Goal: Task Accomplishment & Management: Manage account settings

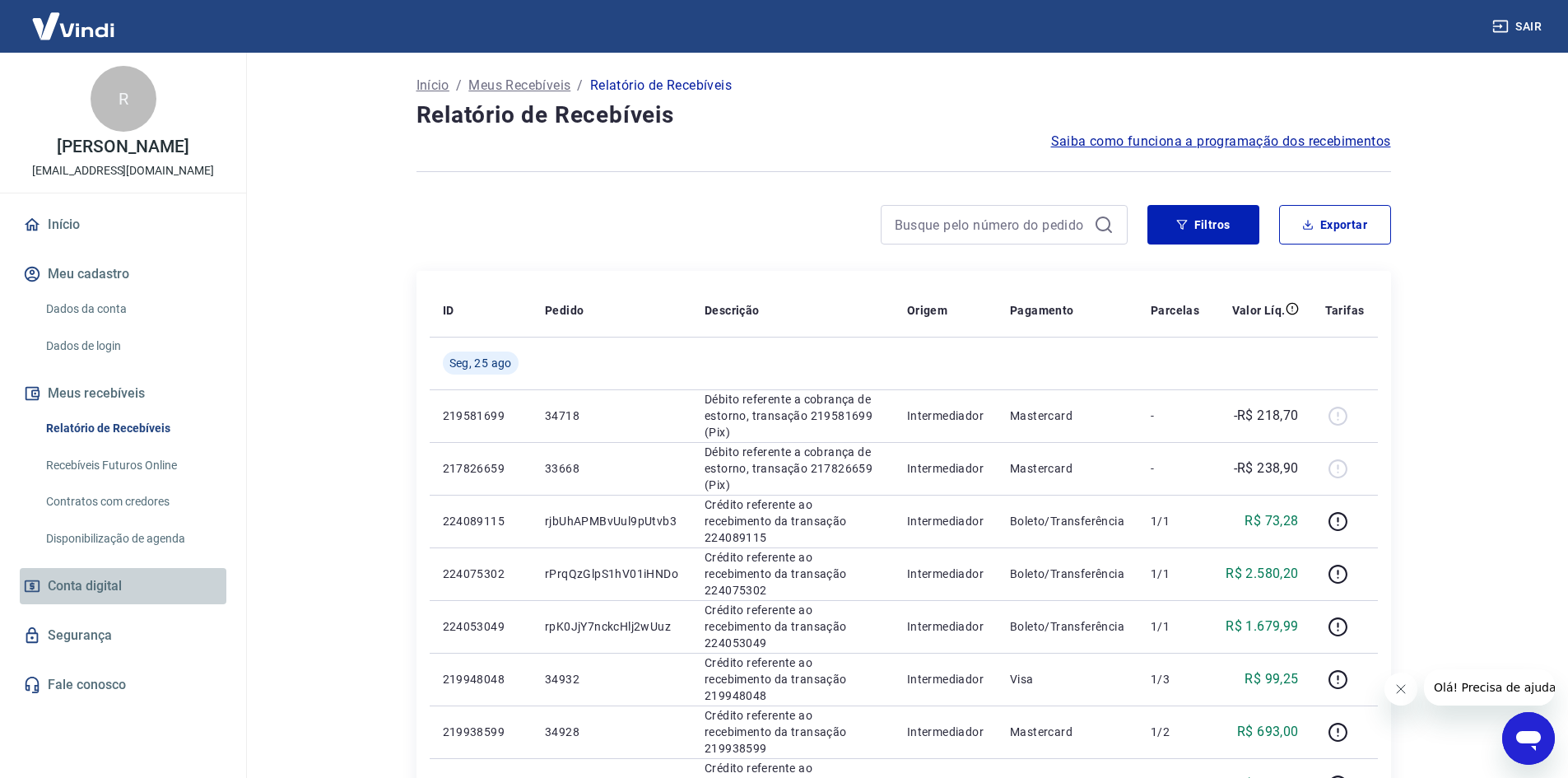
click at [91, 584] on span "Conta digital" at bounding box center [85, 586] width 74 height 23
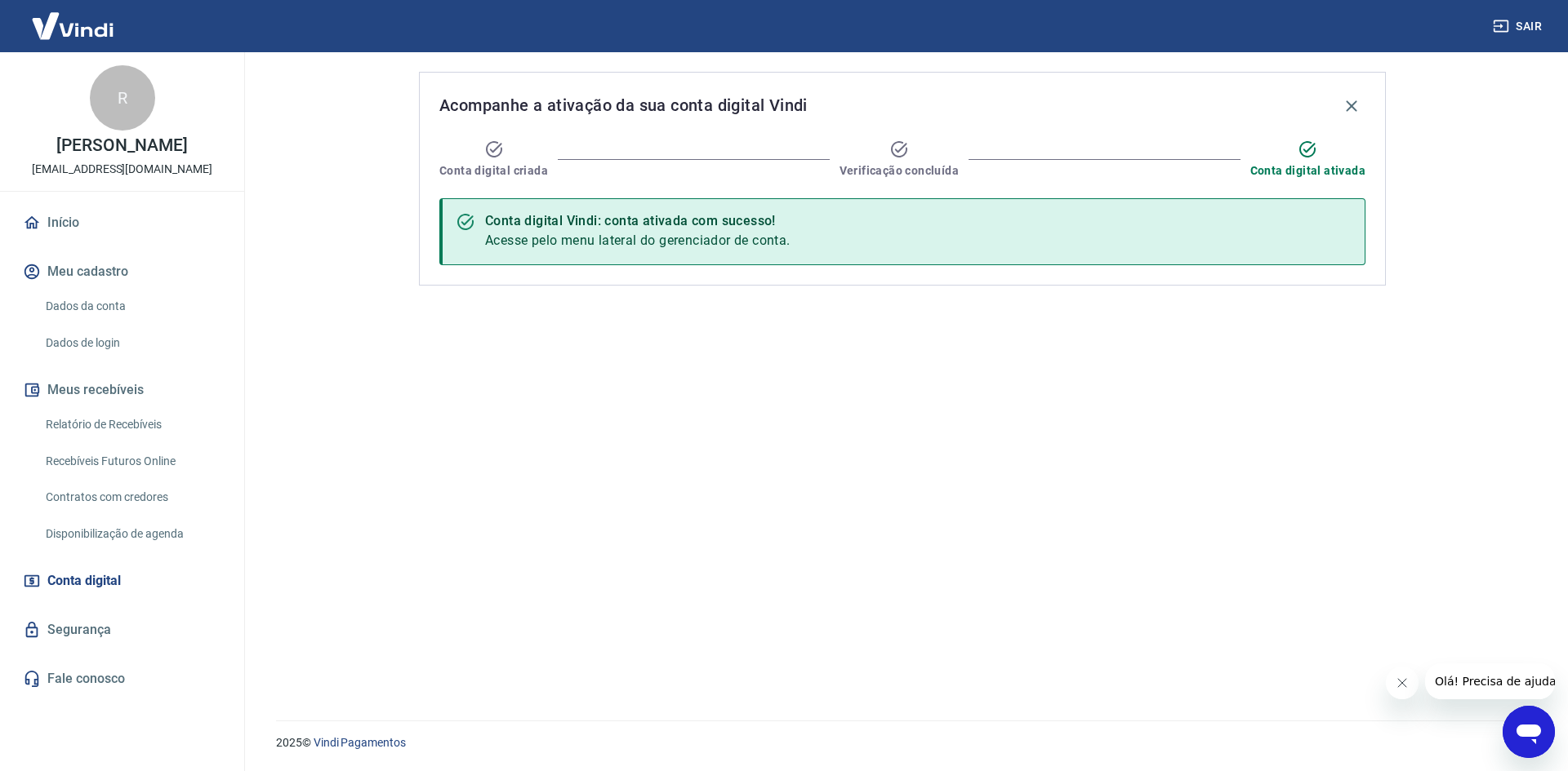
click at [133, 453] on link "Recebíveis Futuros Online" at bounding box center [132, 461] width 185 height 34
click at [146, 428] on link "Relatório de Recebíveis" at bounding box center [132, 424] width 185 height 34
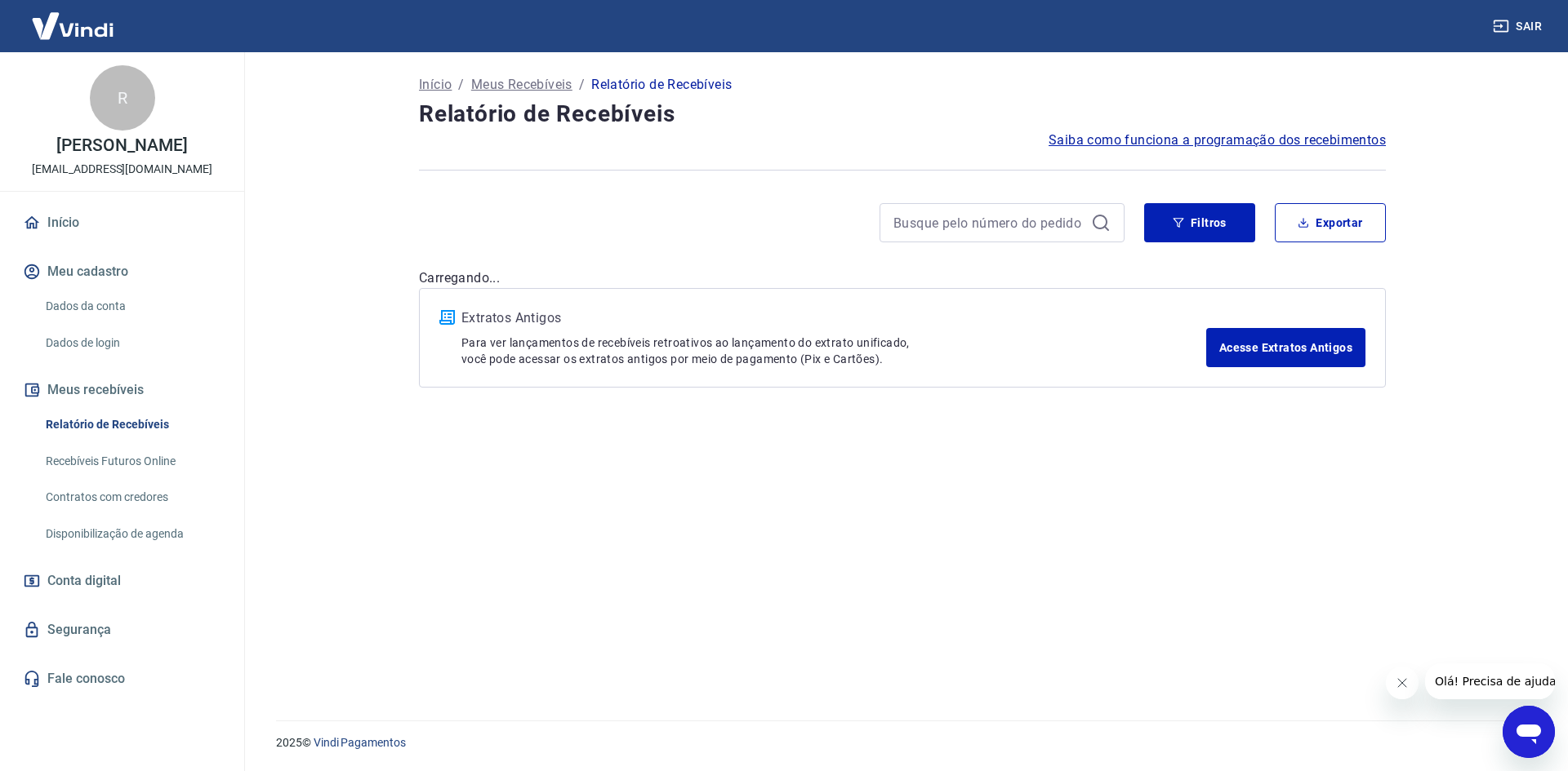
click at [140, 463] on link "Recebíveis Futuros Online" at bounding box center [132, 461] width 185 height 34
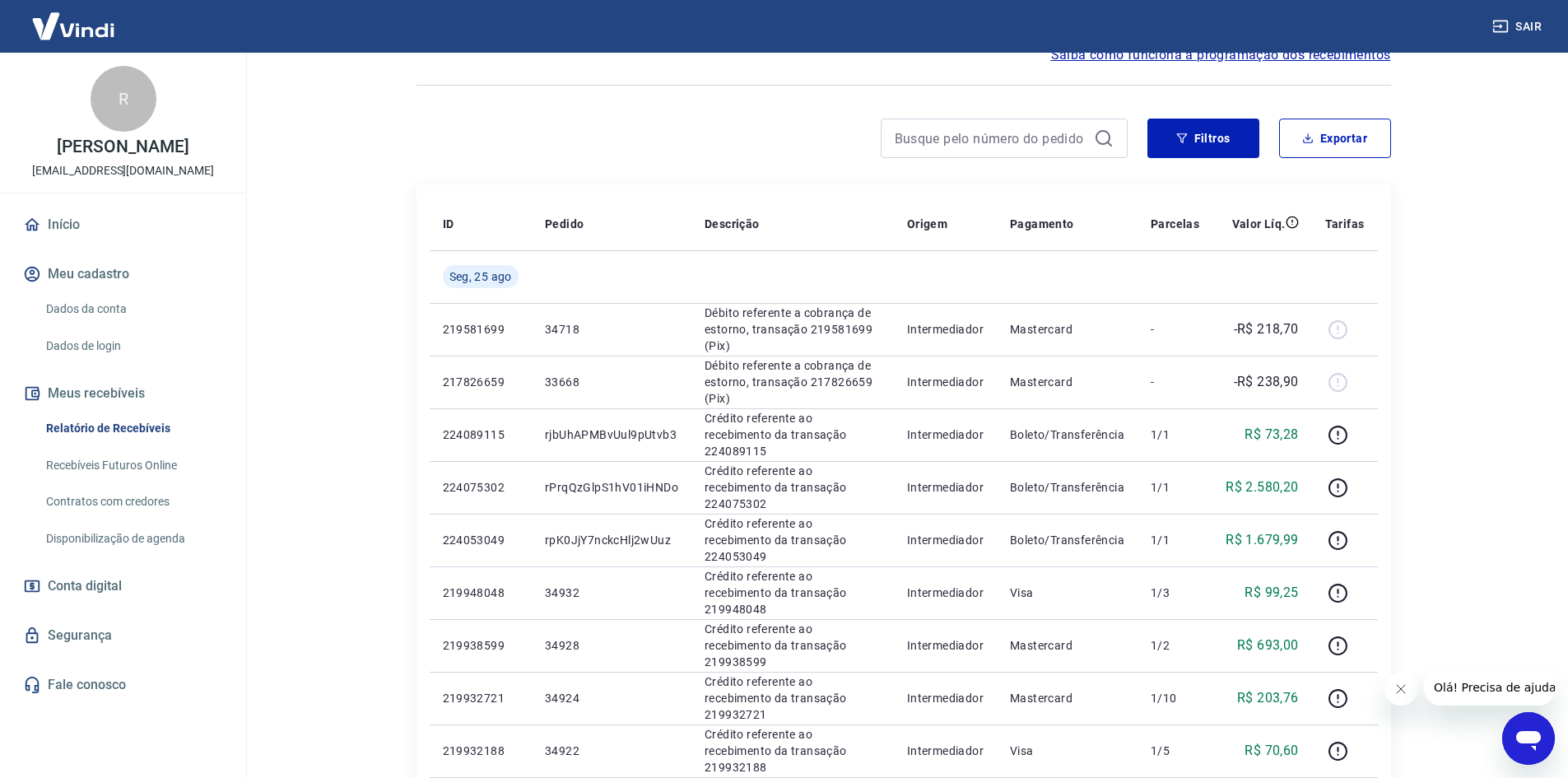
scroll to position [31, 0]
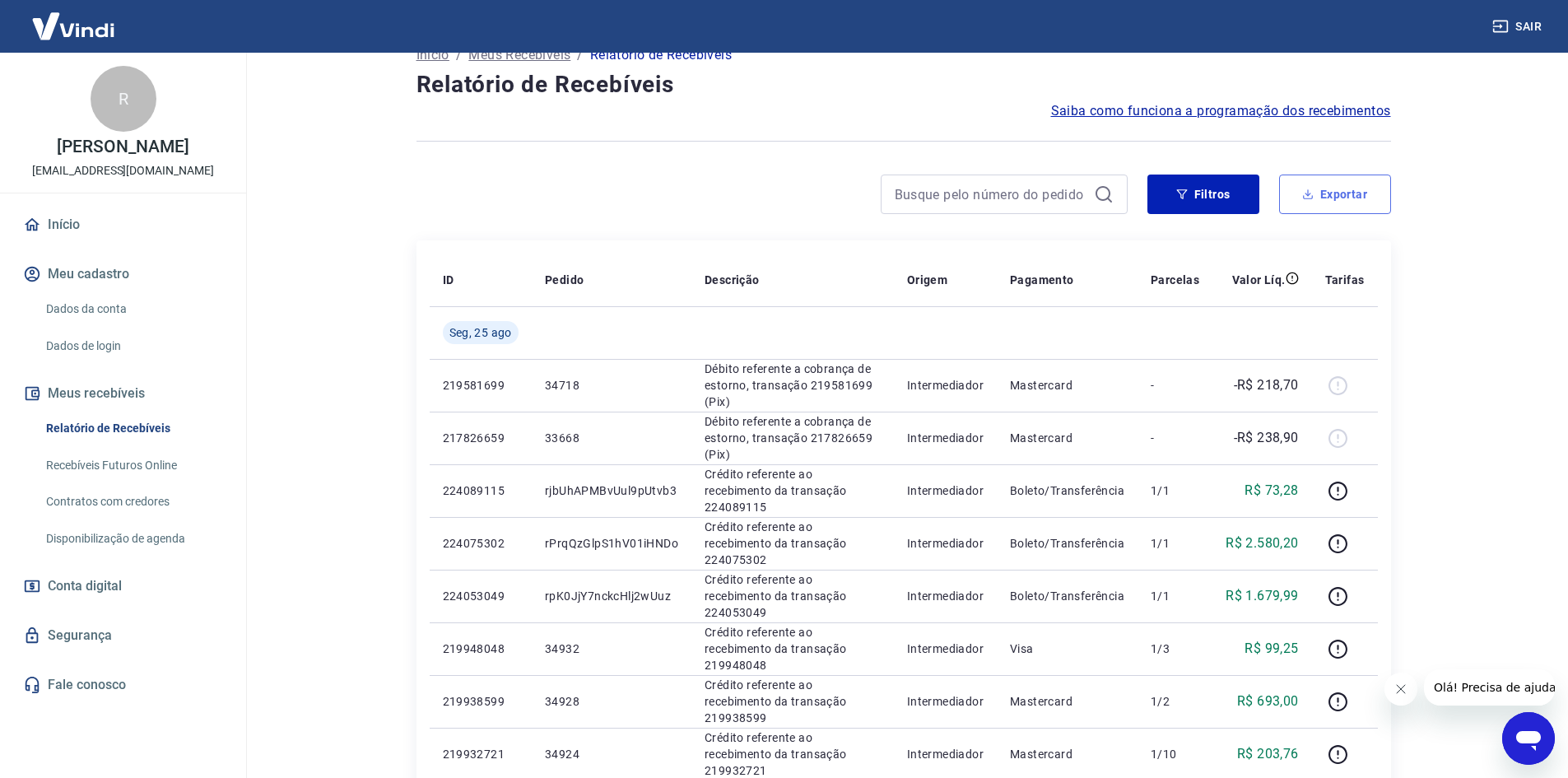
click at [1339, 186] on button "Exportar" at bounding box center [1335, 194] width 112 height 40
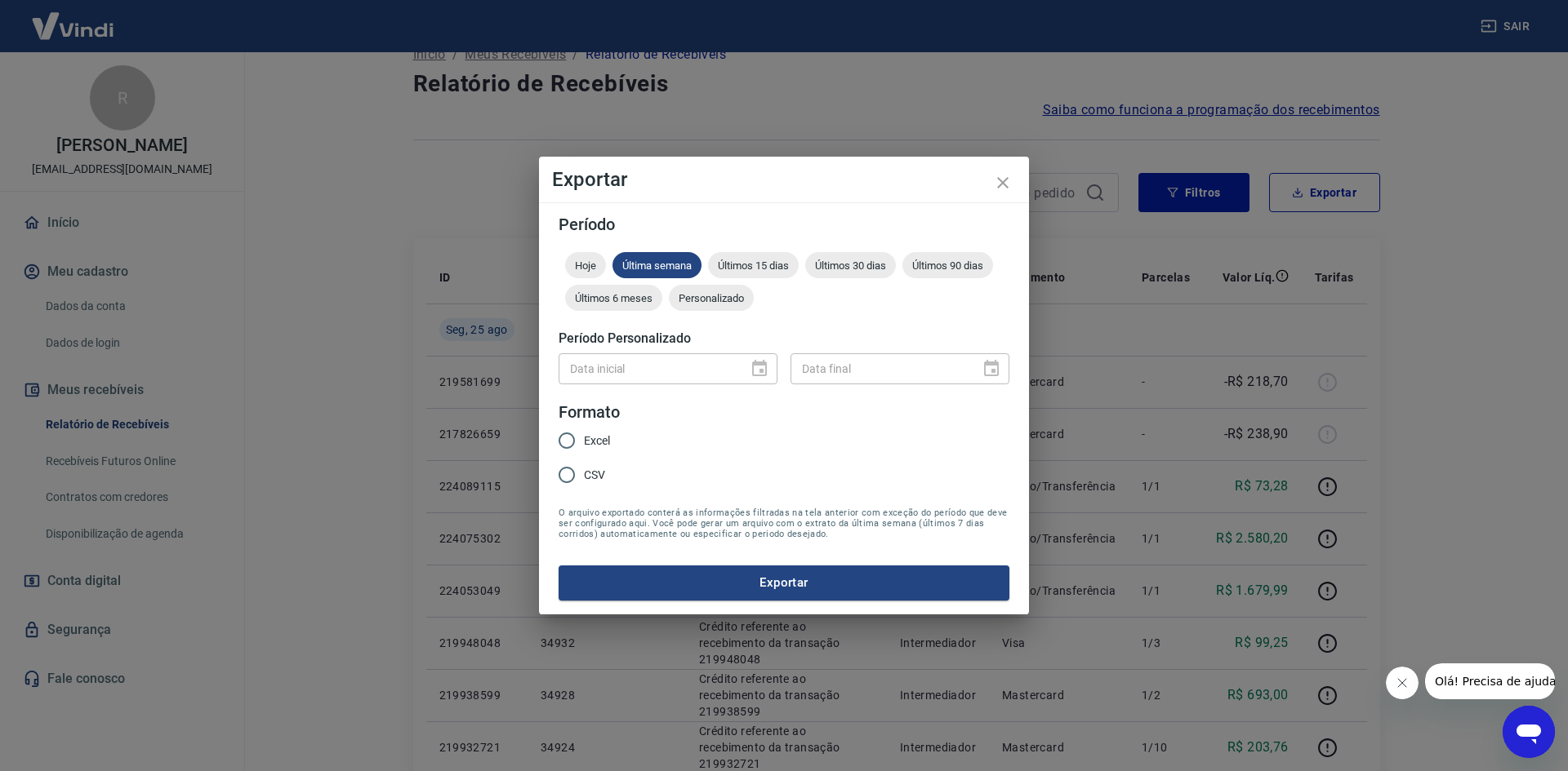
click at [585, 439] on span "Excel" at bounding box center [597, 441] width 26 height 17
click at [584, 439] on input "Excel" at bounding box center [566, 440] width 34 height 34
radio input "true"
click at [720, 575] on button "Exportar" at bounding box center [783, 582] width 450 height 34
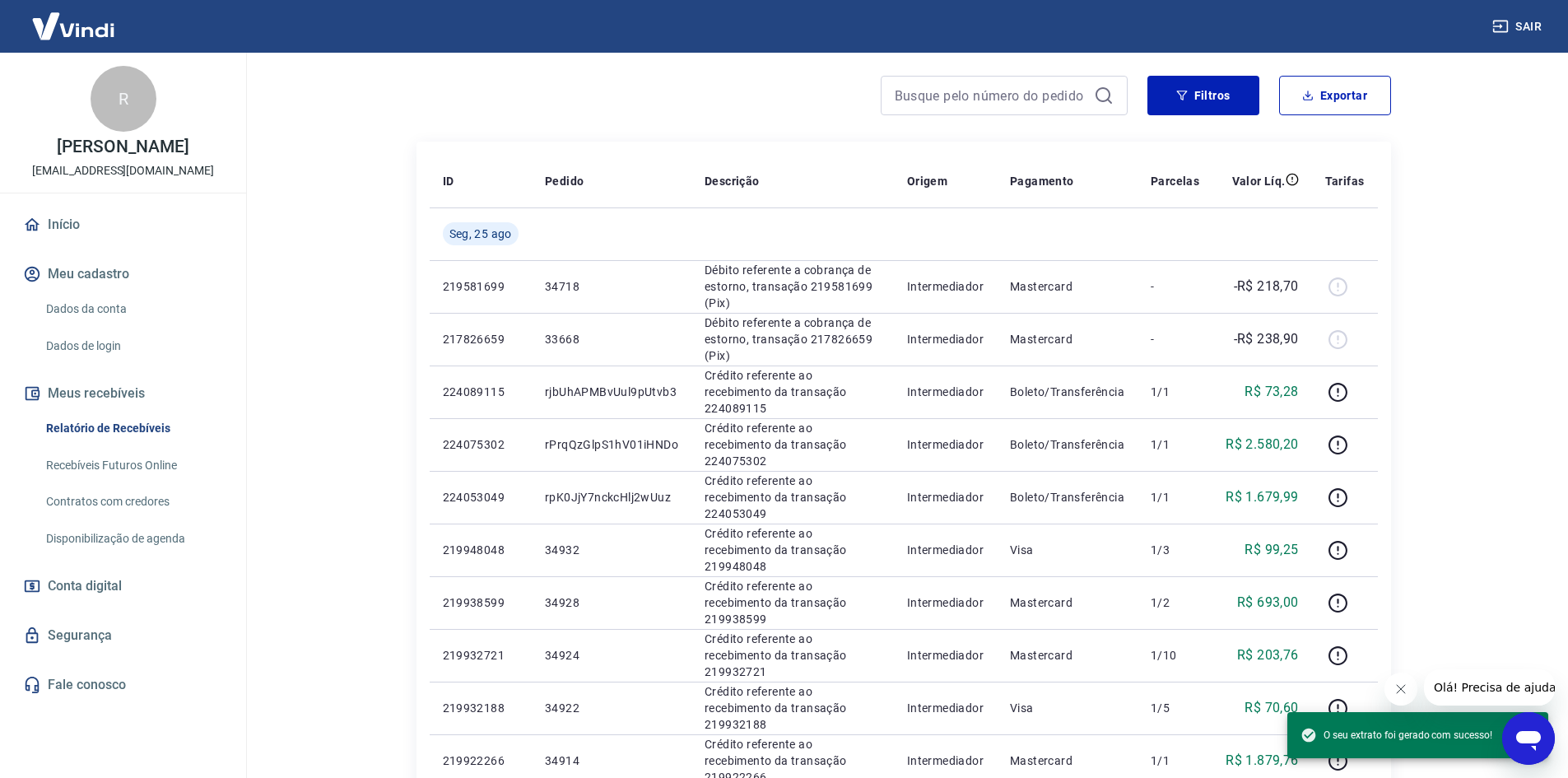
scroll to position [113, 0]
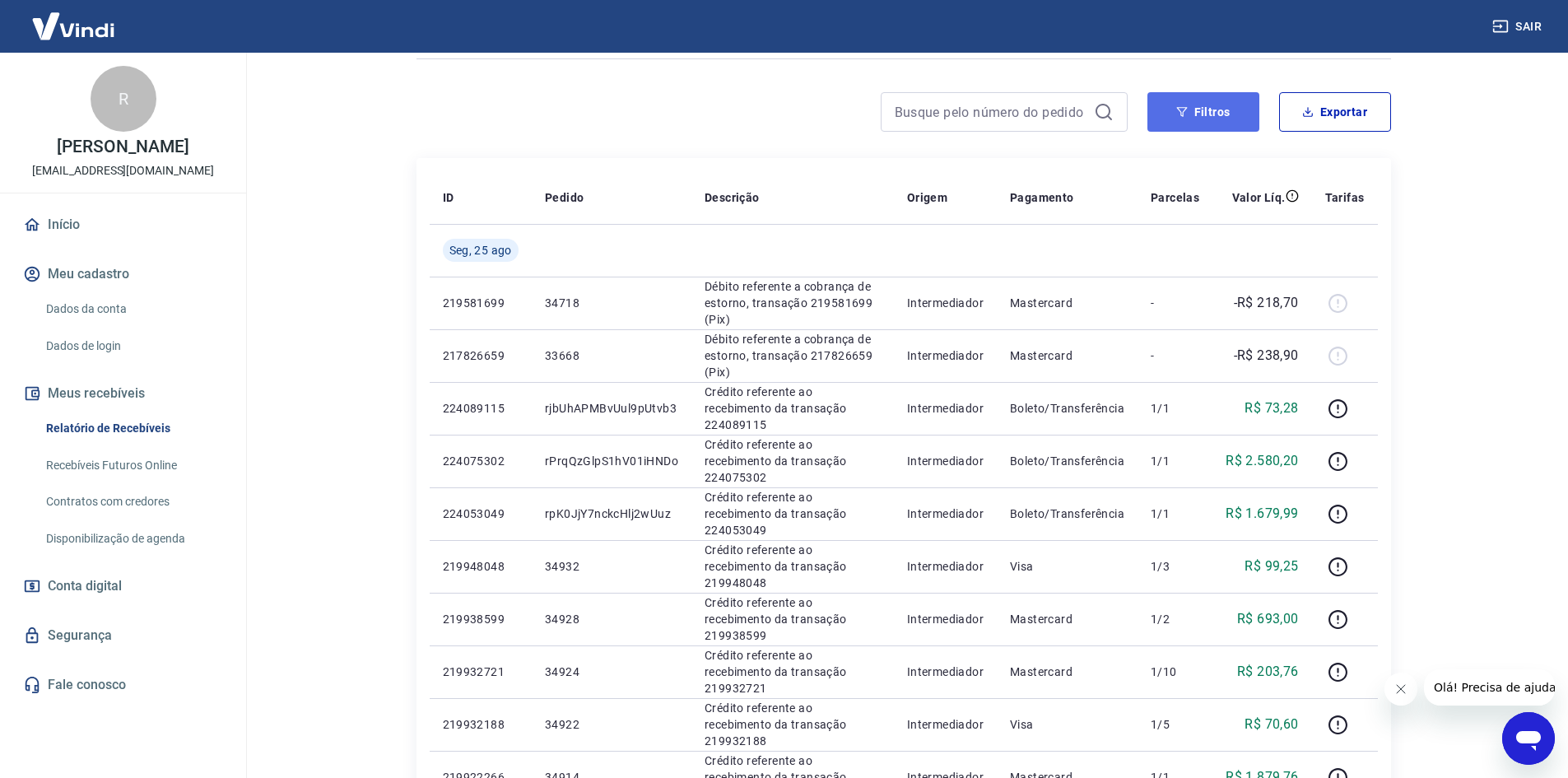
click at [1214, 109] on button "Filtros" at bounding box center [1203, 112] width 112 height 40
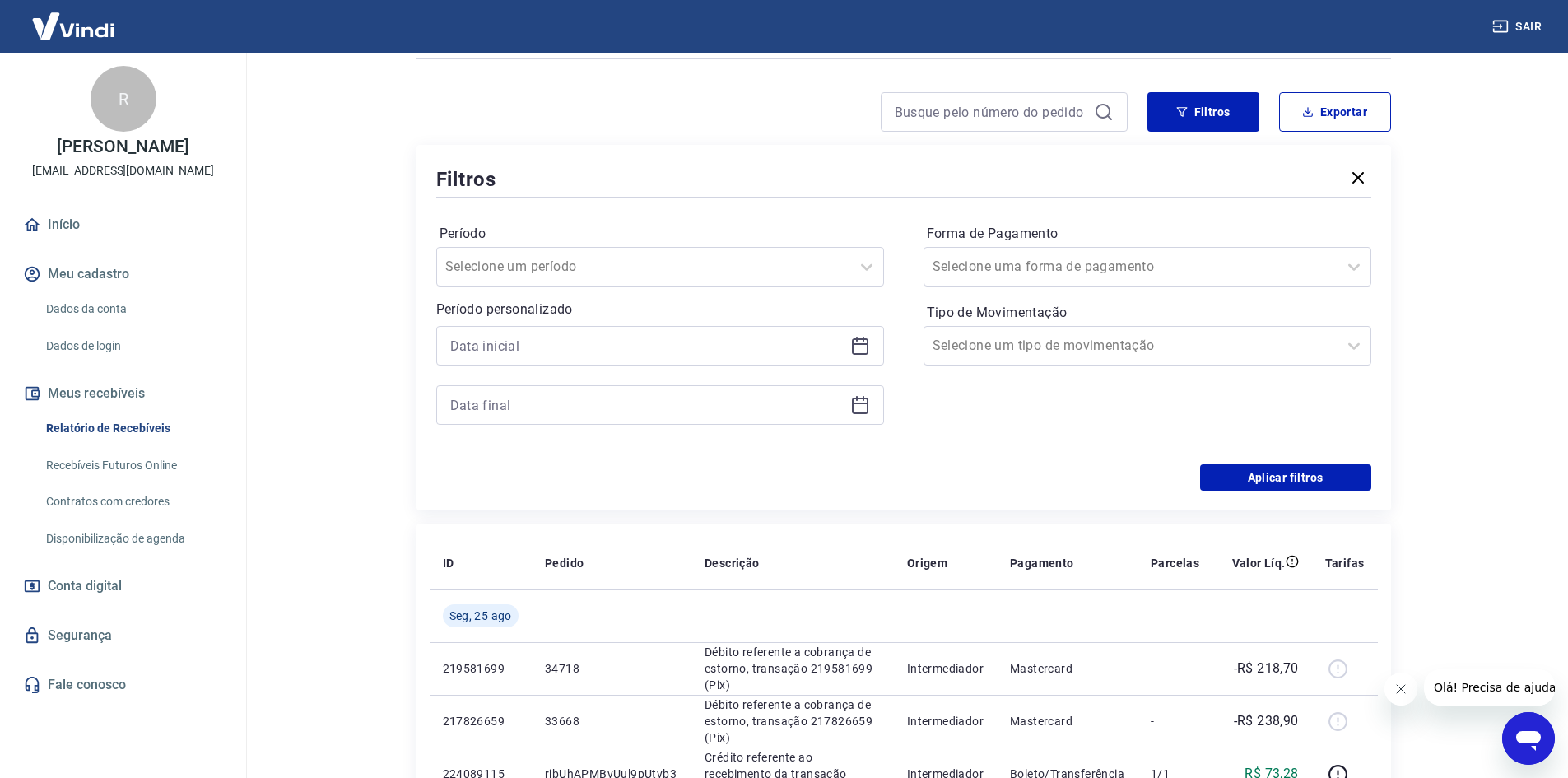
drag, startPoint x: 844, startPoint y: 350, endPoint x: 853, endPoint y: 347, distance: 9.5
click at [848, 349] on div at bounding box center [660, 346] width 447 height 40
click at [854, 346] on icon at bounding box center [860, 345] width 19 height 19
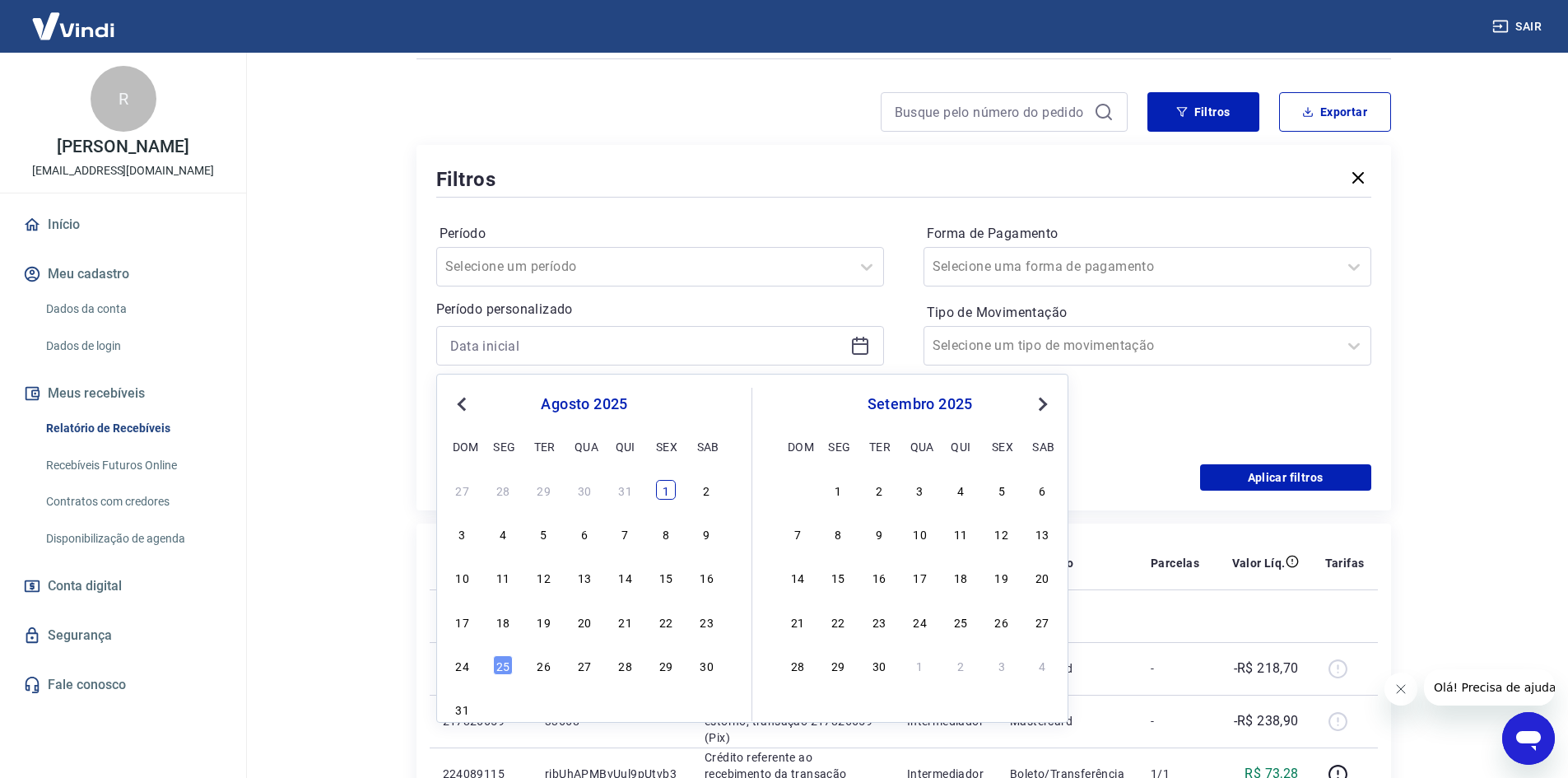
click at [666, 488] on div "1" at bounding box center [666, 489] width 19 height 19
type input "[DATE]"
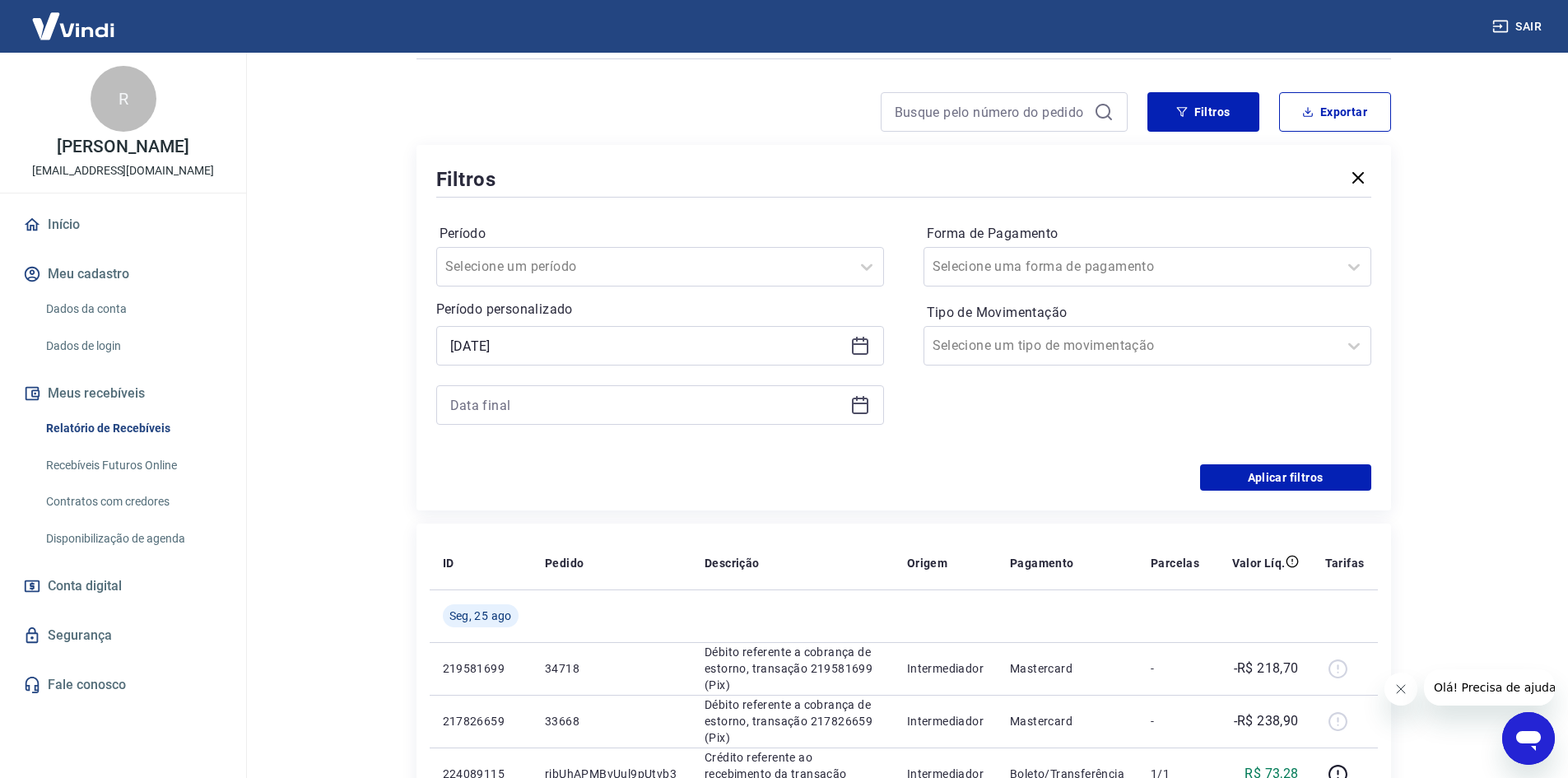
click at [864, 410] on icon at bounding box center [860, 404] width 19 height 19
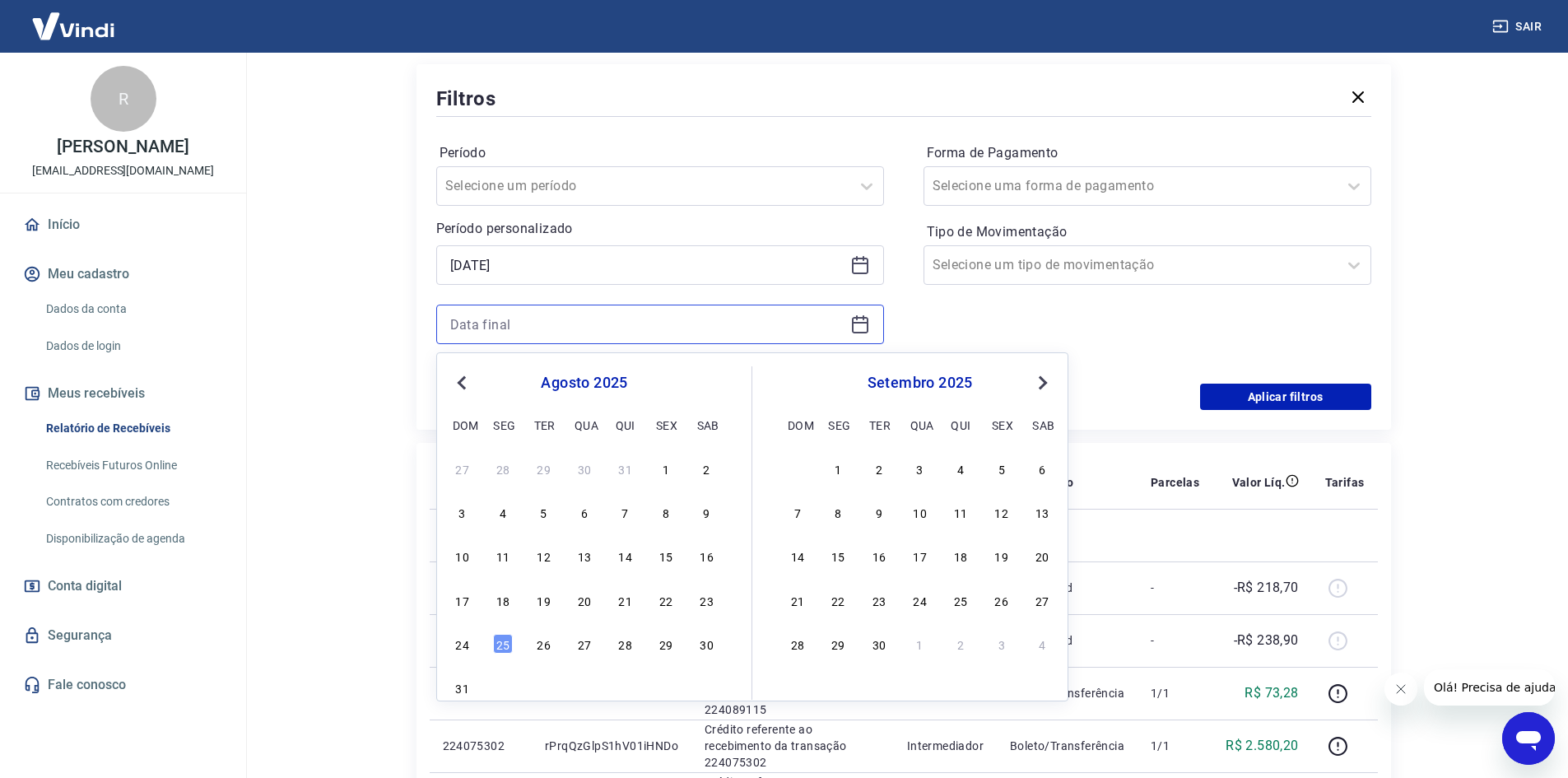
scroll to position [195, 0]
click at [503, 643] on div "25" at bounding box center [502, 642] width 19 height 19
type input "[DATE]"
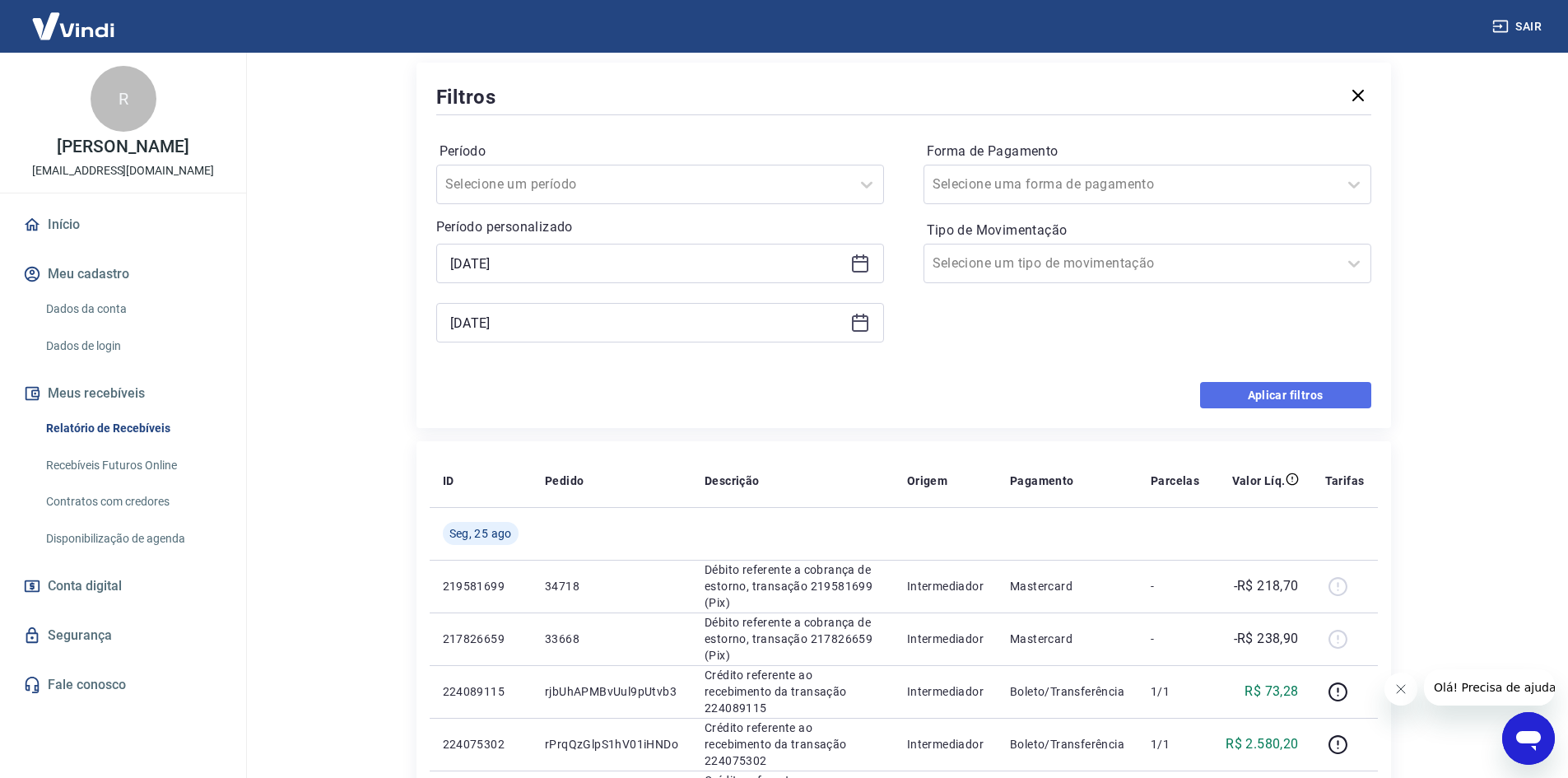
click at [1288, 395] on button "Aplicar filtros" at bounding box center [1285, 395] width 171 height 26
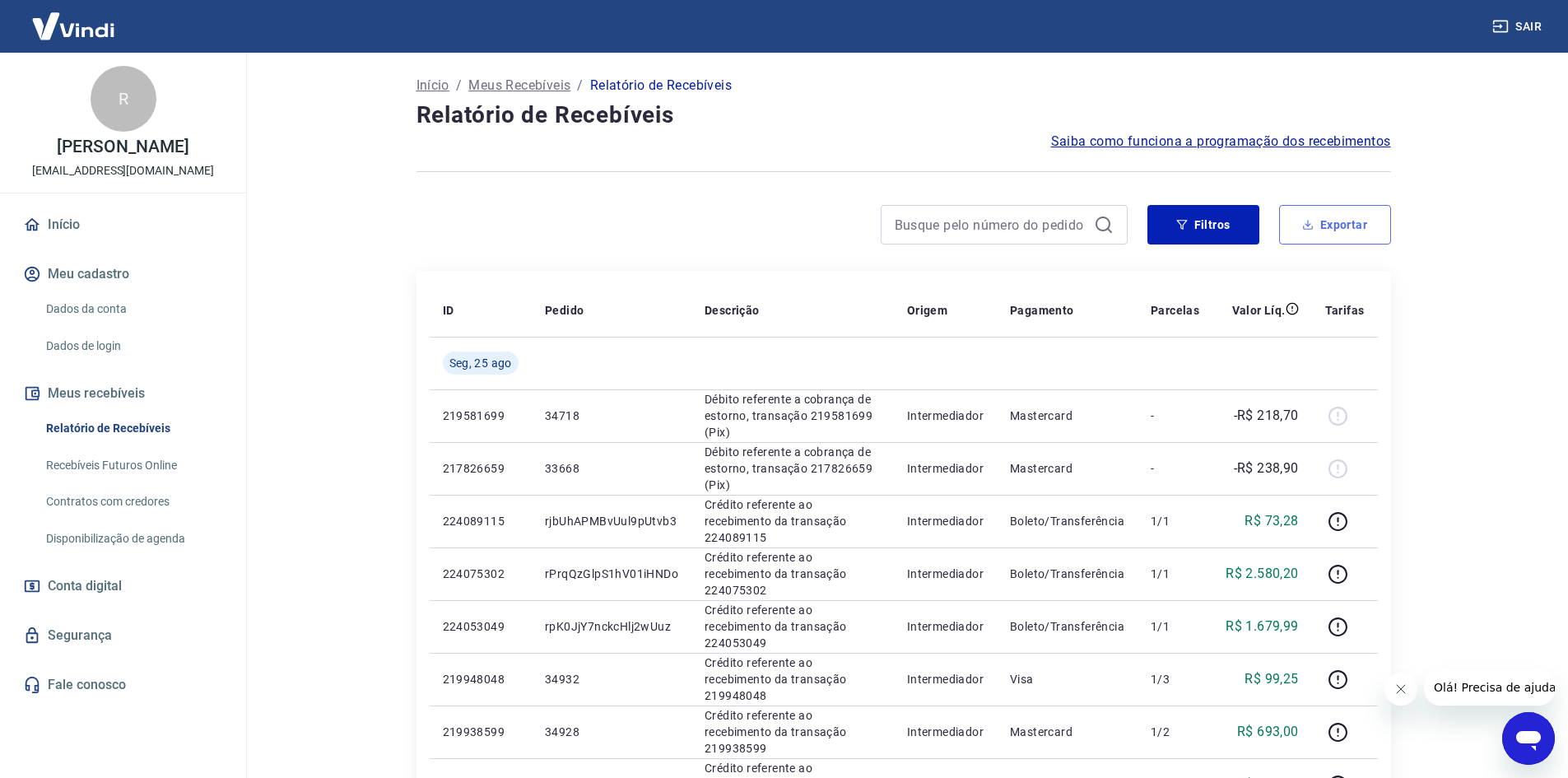
click at [1326, 222] on button "Exportar" at bounding box center [1335, 225] width 112 height 40
type input "[DATE]"
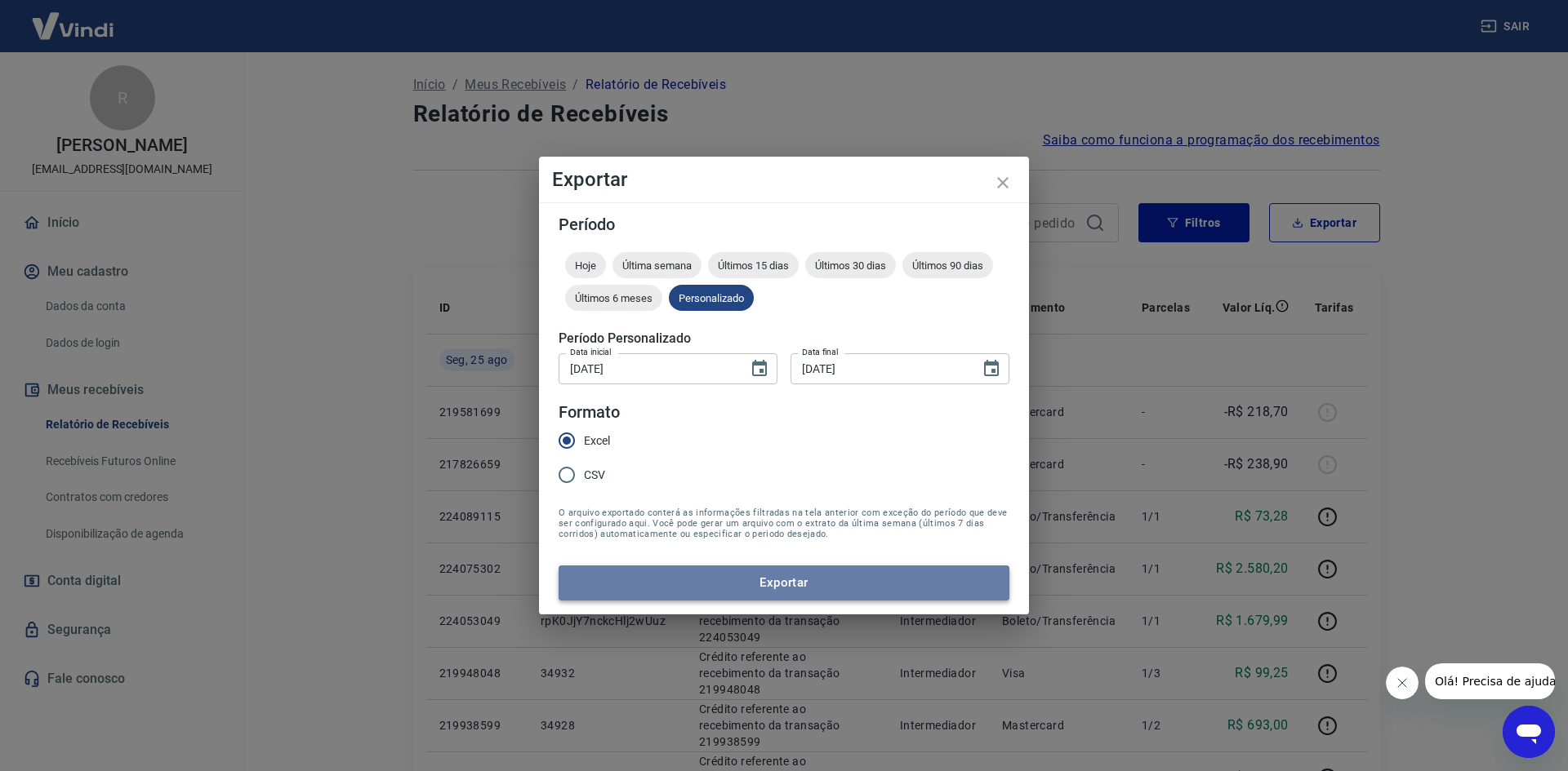
click at [720, 585] on button "Exportar" at bounding box center [783, 582] width 450 height 34
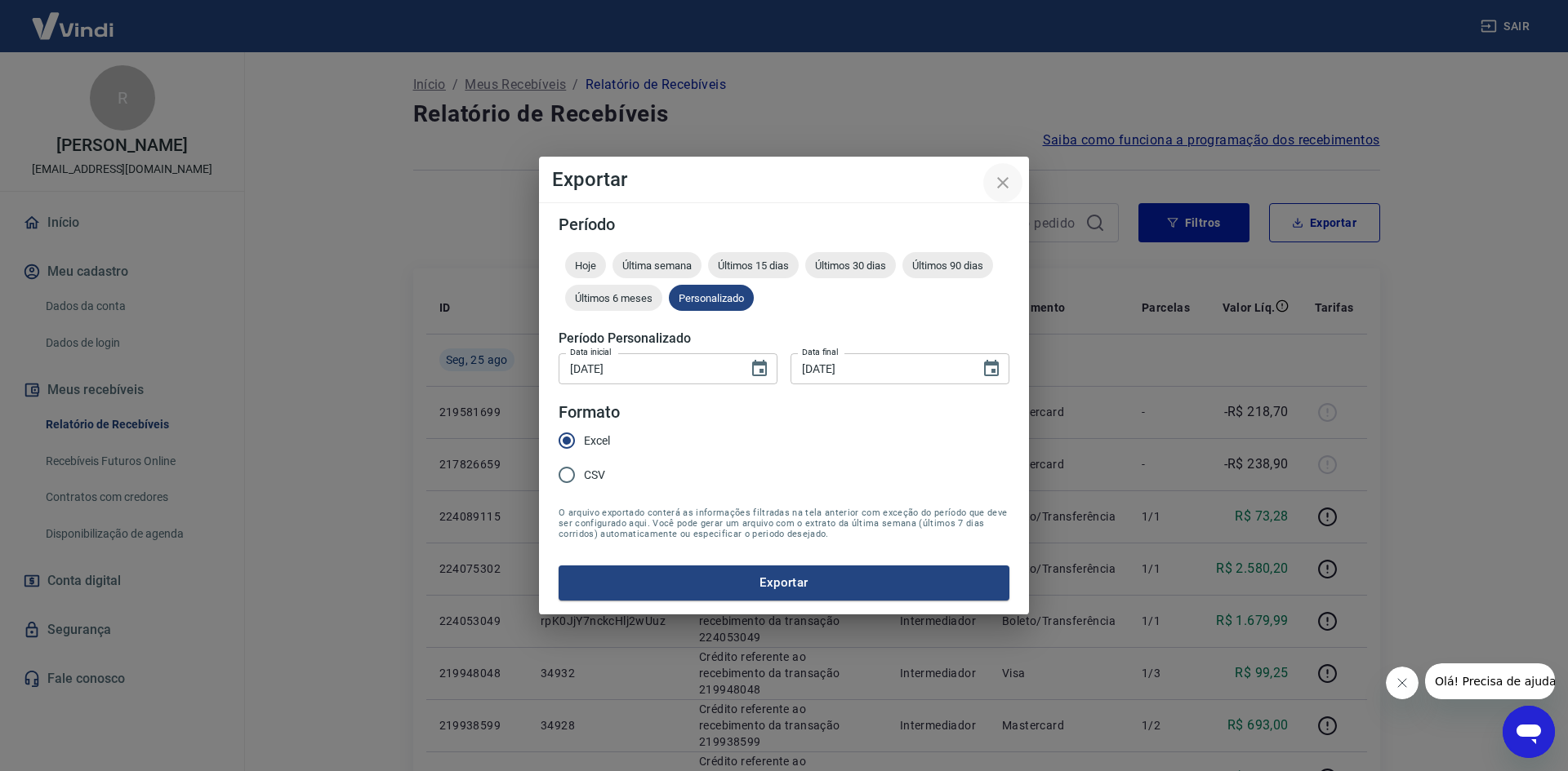
click at [1005, 182] on icon "close" at bounding box center [1002, 182] width 19 height 19
